Goal: Navigation & Orientation: Find specific page/section

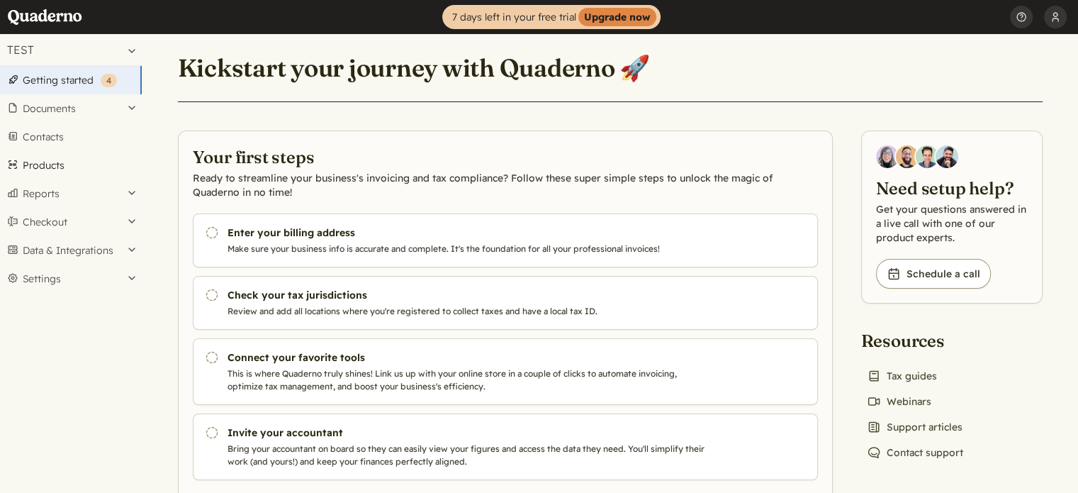
click at [53, 162] on link "Products" at bounding box center [71, 165] width 142 height 28
click at [52, 162] on link "Products" at bounding box center [71, 165] width 142 height 28
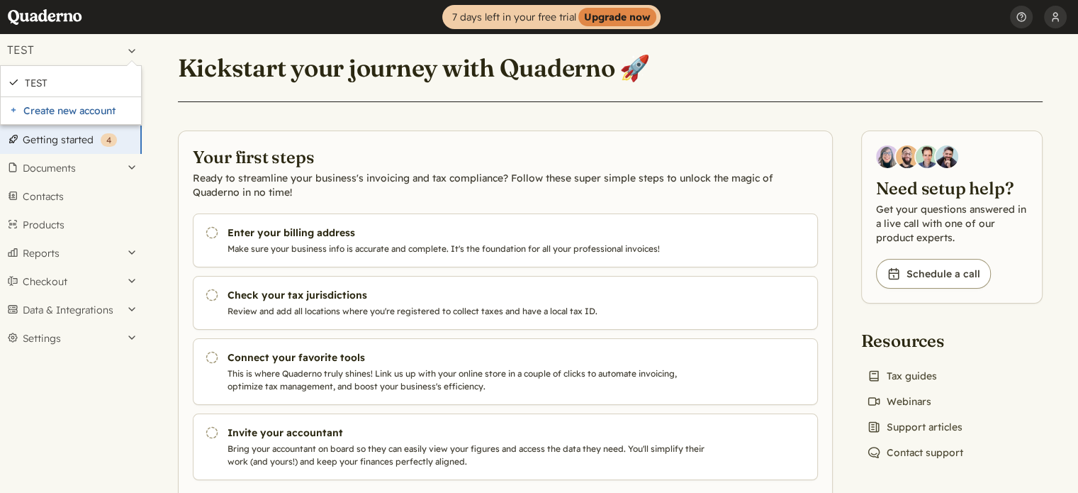
click at [218, 51] on header "Kickstart your journey with Quaderno 🚀" at bounding box center [610, 76] width 865 height 51
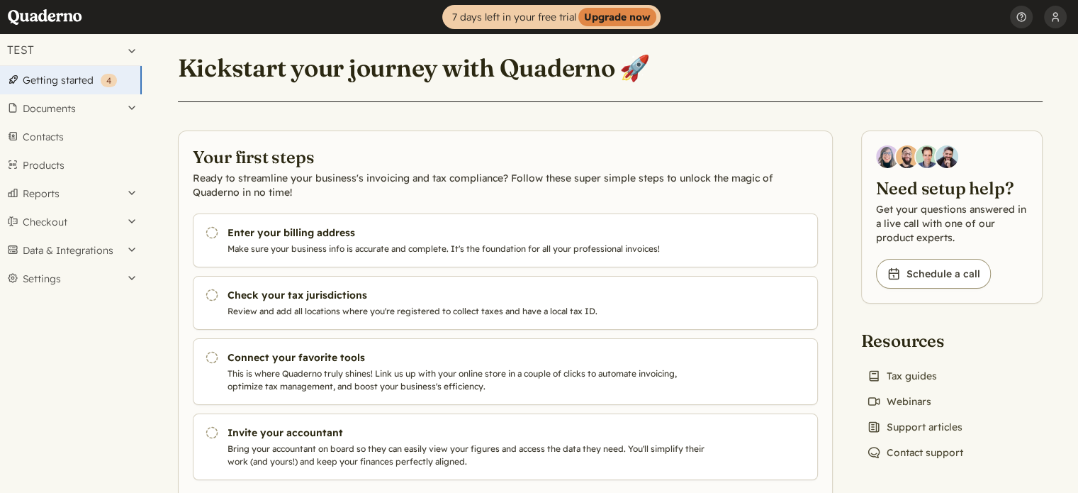
click at [247, 65] on h1 "Kickstart your journey with Quaderno 🚀" at bounding box center [414, 67] width 473 height 31
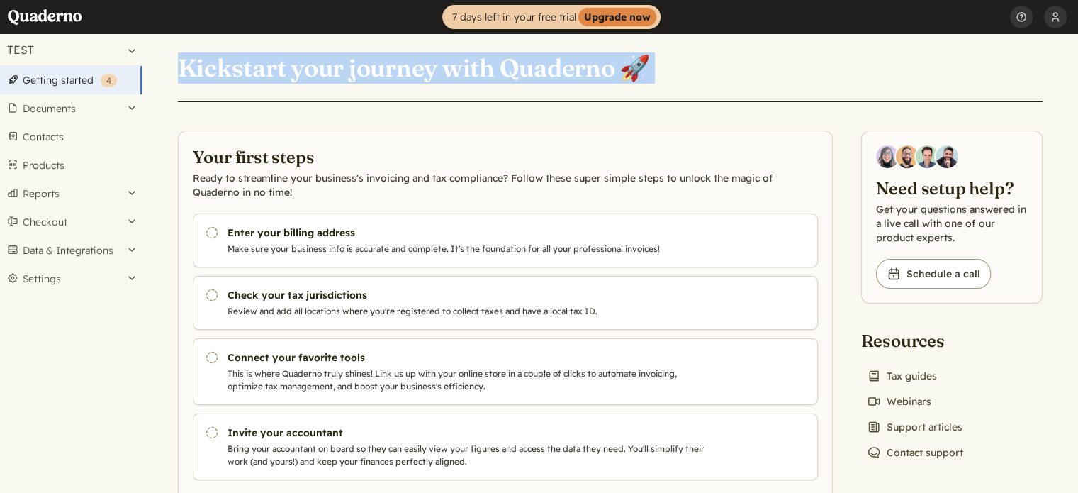
click at [247, 65] on h1 "Kickstart your journey with Quaderno 🚀" at bounding box center [414, 67] width 473 height 31
click at [247, 66] on h1 "Kickstart your journey with Quaderno 🚀" at bounding box center [414, 67] width 473 height 31
drag, startPoint x: 179, startPoint y: 68, endPoint x: 617, endPoint y: 67, distance: 437.4
click at [617, 67] on h1 "Kickstart your journey with Quaderno 🚀" at bounding box center [414, 67] width 473 height 31
click at [471, 86] on header "Kickstart your journey with Quaderno 🚀" at bounding box center [610, 76] width 865 height 51
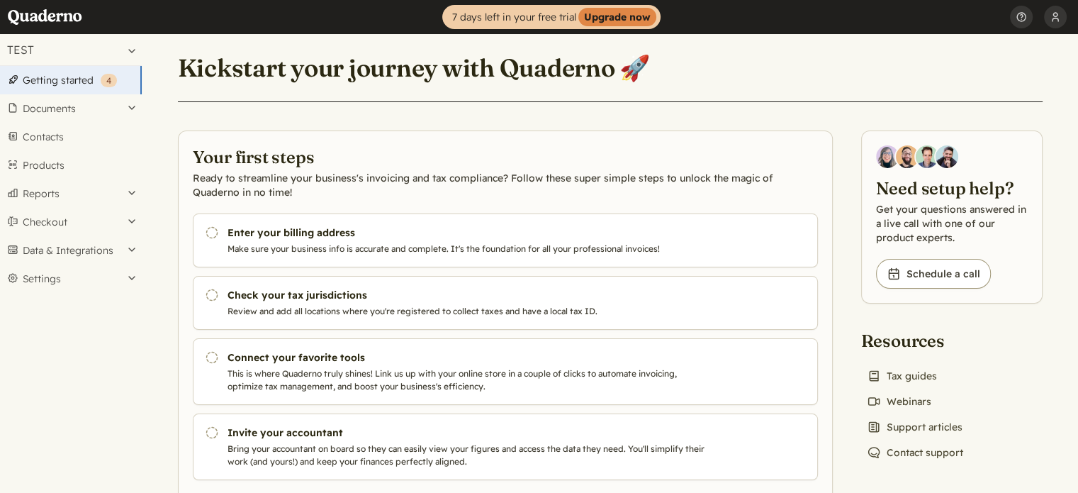
scroll to position [43, 0]
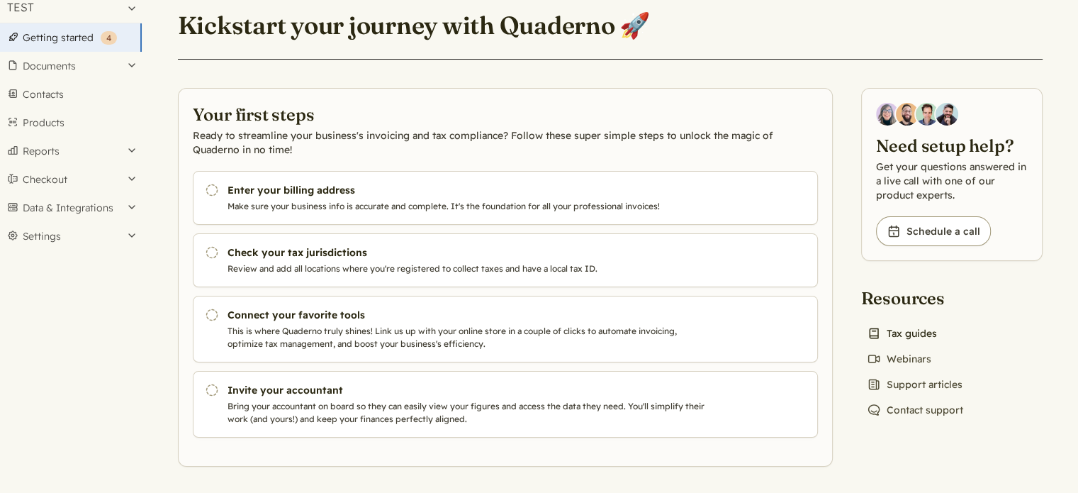
click at [911, 332] on link "Book icon Tax guides" at bounding box center [902, 333] width 82 height 20
click at [63, 43] on link "Getting started ( 4 )" at bounding box center [71, 37] width 142 height 28
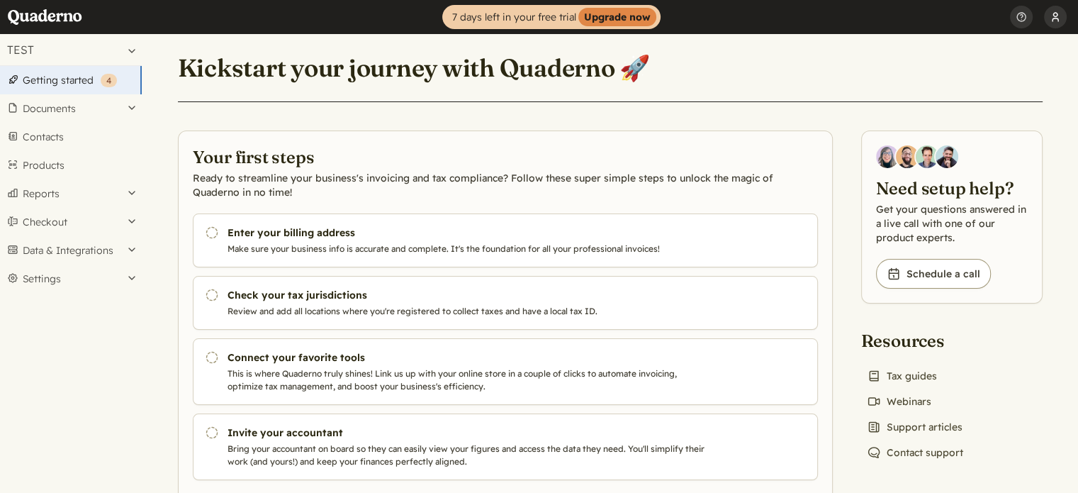
click at [1059, 13] on button "[PERSON_NAME] Ch" at bounding box center [1055, 17] width 23 height 34
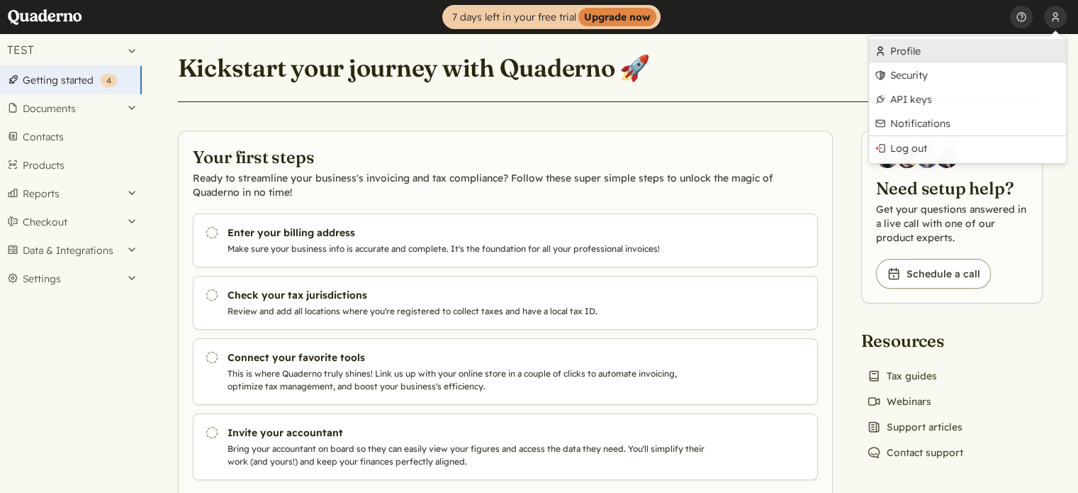
click at [919, 52] on link "Profile" at bounding box center [967, 51] width 197 height 24
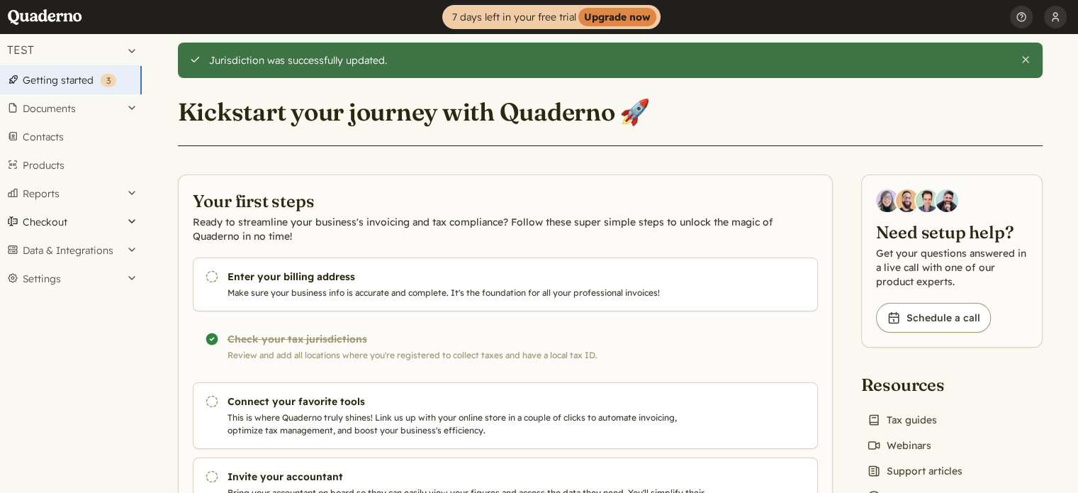
click at [62, 217] on button "Checkout" at bounding box center [71, 222] width 142 height 28
click at [62, 218] on button "Checkout" at bounding box center [71, 222] width 142 height 28
click at [61, 196] on button "Reports" at bounding box center [71, 193] width 142 height 28
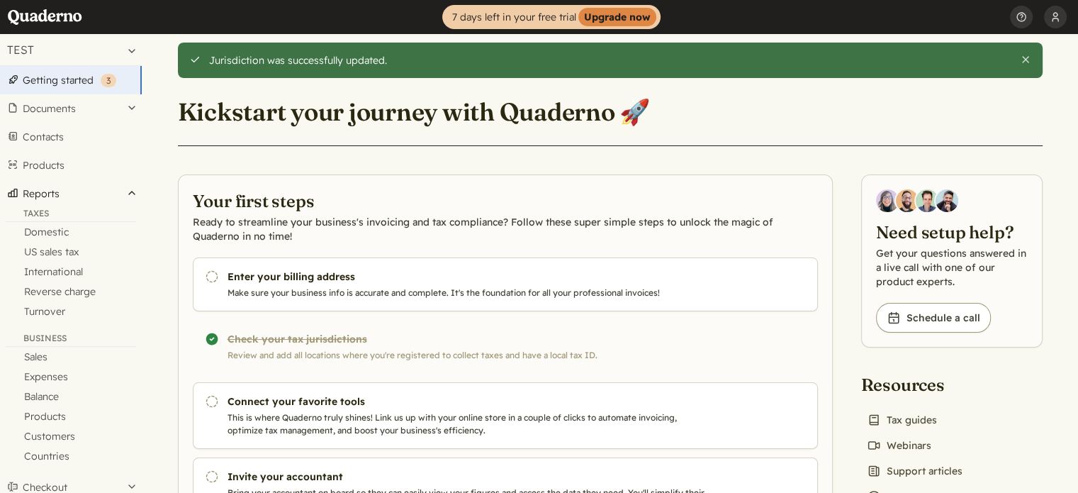
click at [61, 196] on button "Reports" at bounding box center [71, 193] width 142 height 28
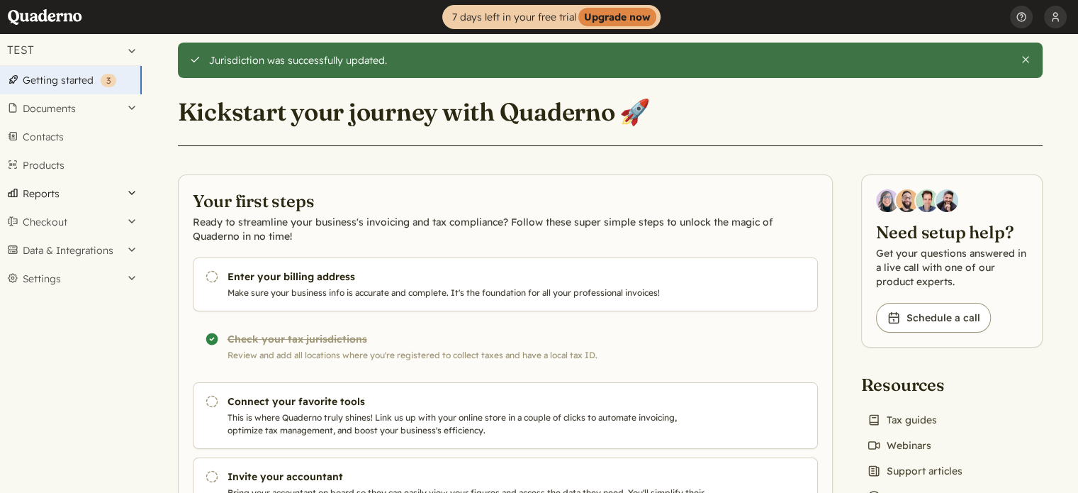
click at [61, 196] on button "Reports" at bounding box center [71, 193] width 142 height 28
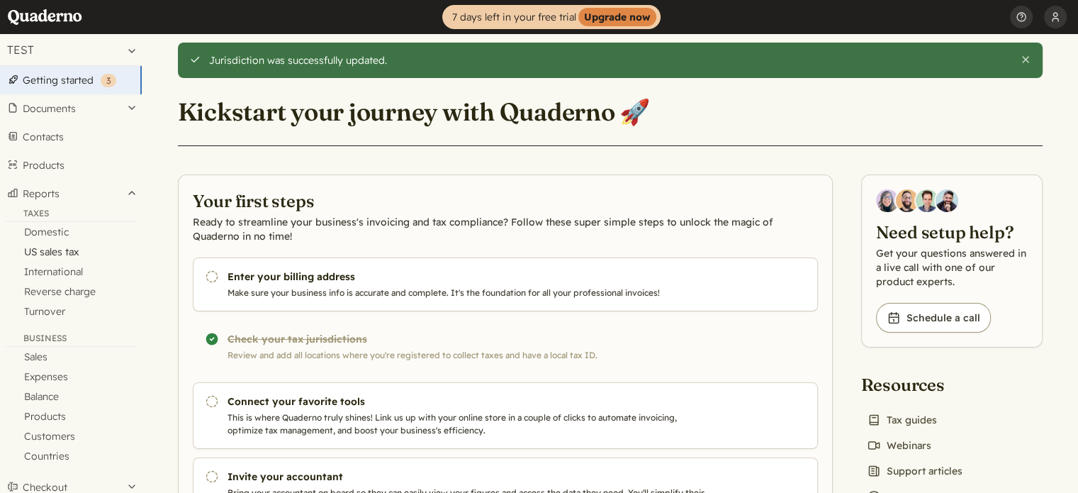
click at [57, 254] on link "US sales tax" at bounding box center [71, 252] width 142 height 20
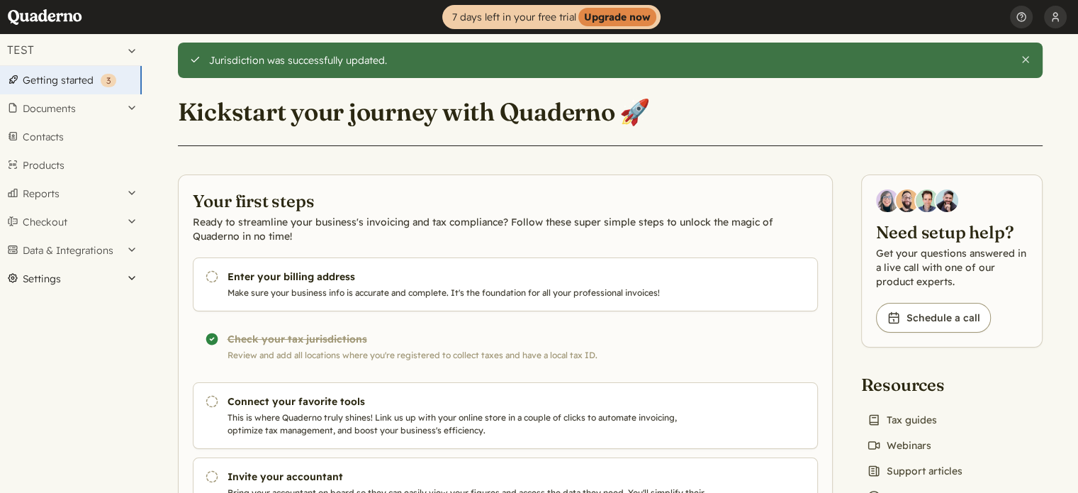
click at [47, 285] on button "Settings" at bounding box center [71, 278] width 142 height 28
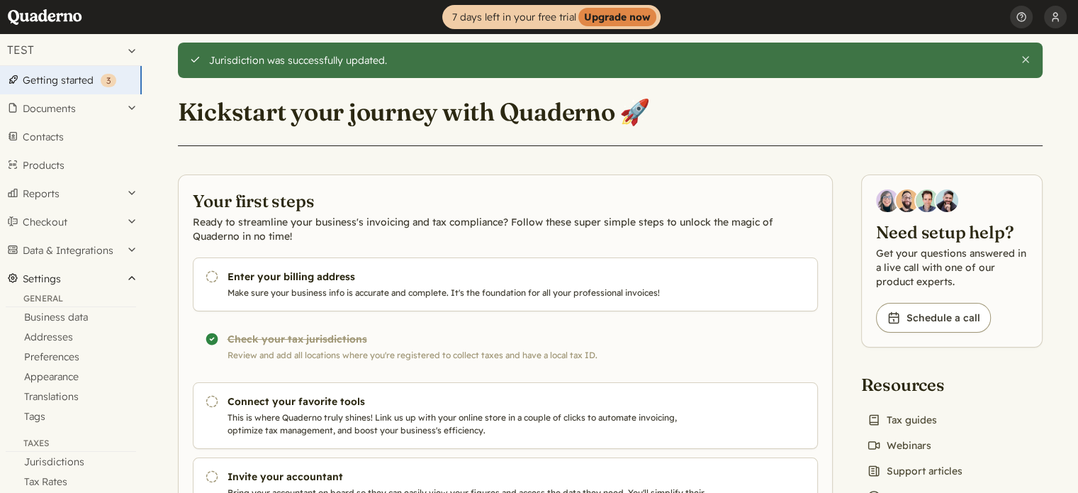
scroll to position [190, 0]
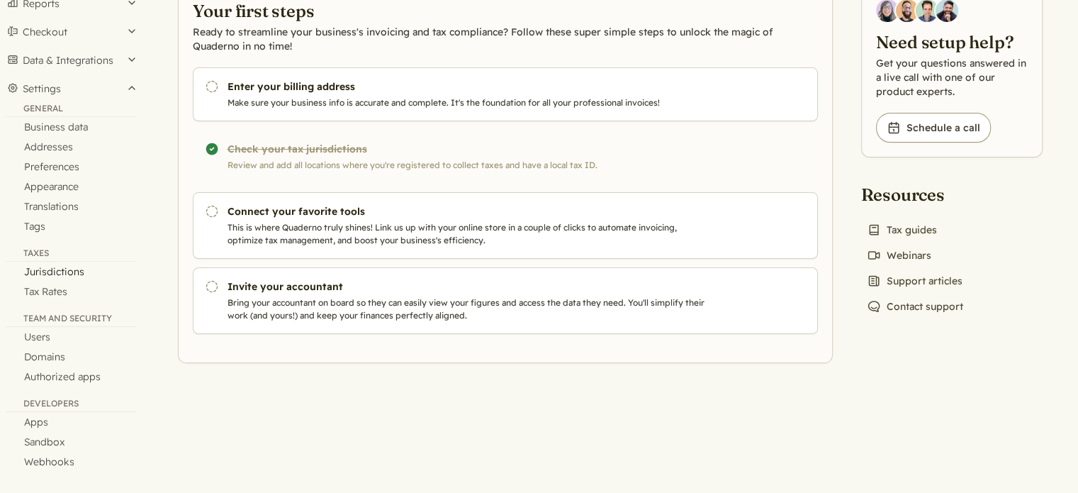
click at [58, 279] on link "Jurisdictions" at bounding box center [71, 272] width 142 height 20
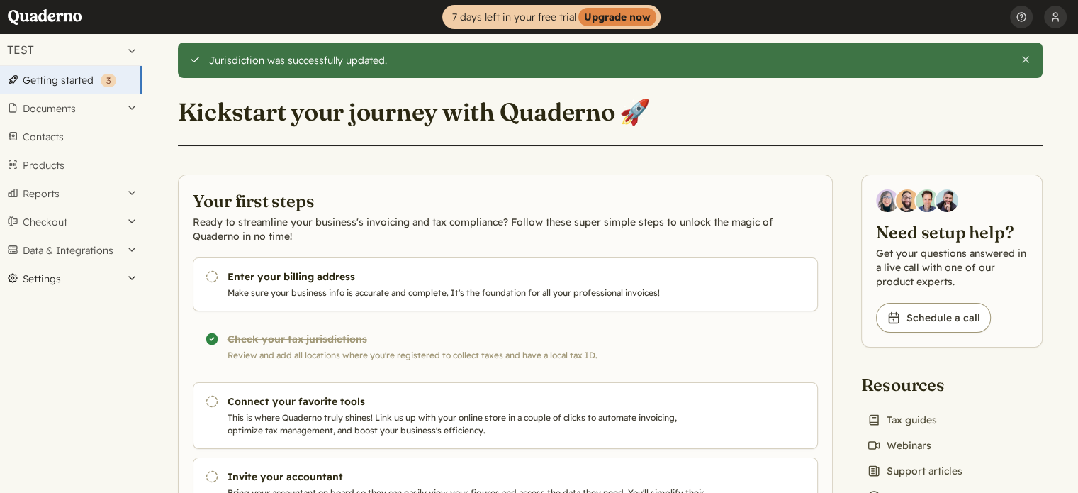
click at [47, 277] on button "Settings" at bounding box center [71, 278] width 142 height 28
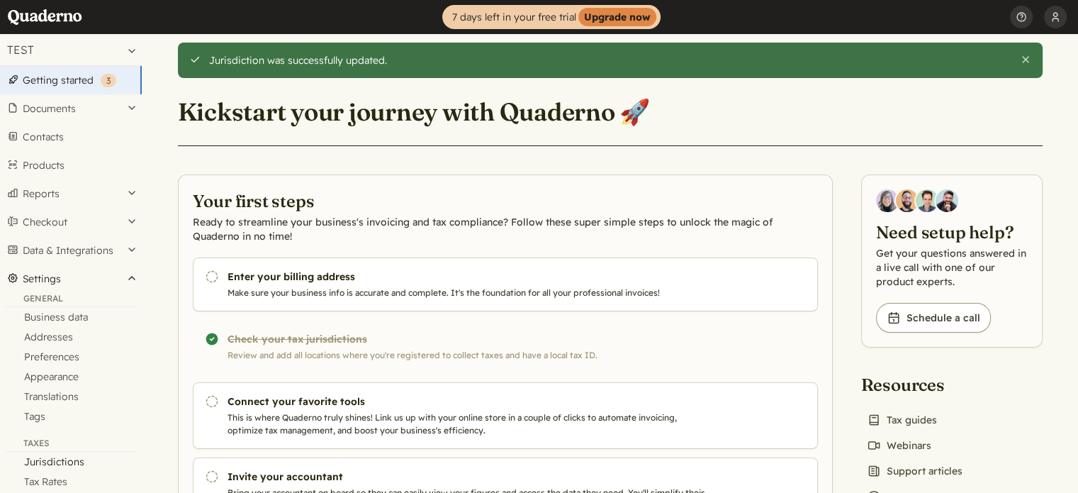
scroll to position [71, 0]
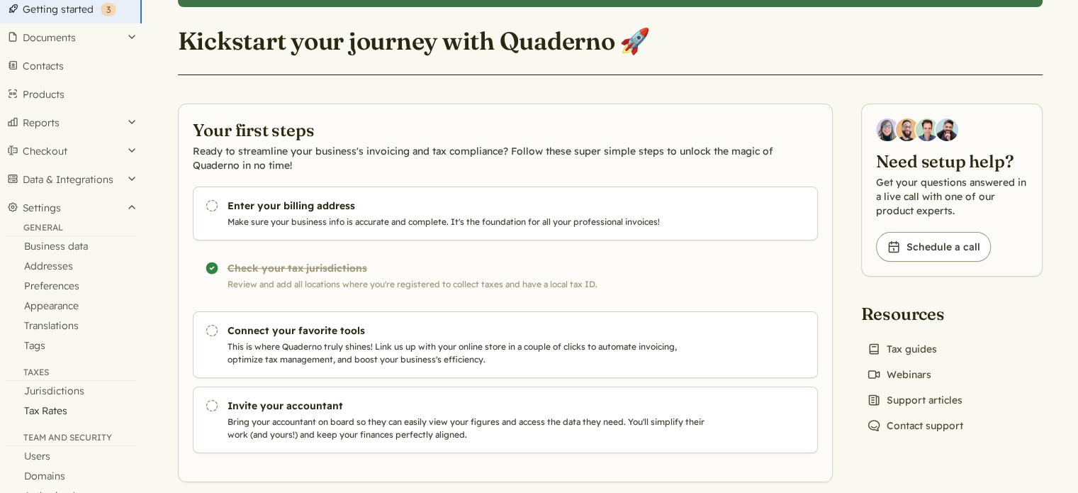
click at [51, 414] on link "Tax Rates" at bounding box center [71, 411] width 142 height 20
